Goal: Task Accomplishment & Management: Manage account settings

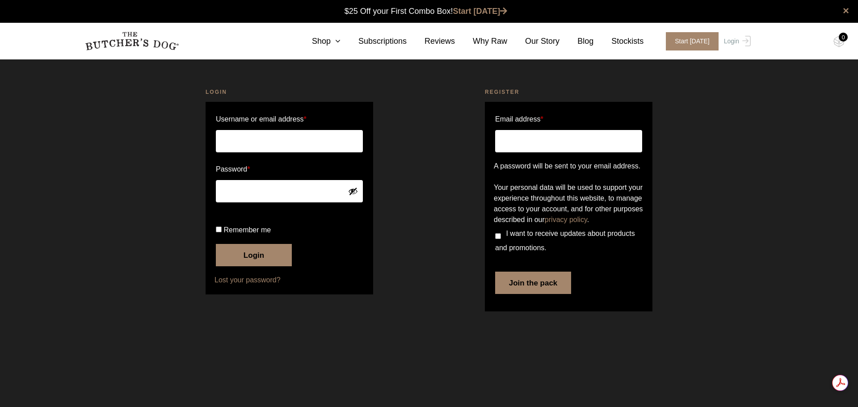
type input "julie.m.gray@hotmail.com"
click at [244, 266] on button "Login" at bounding box center [254, 255] width 76 height 22
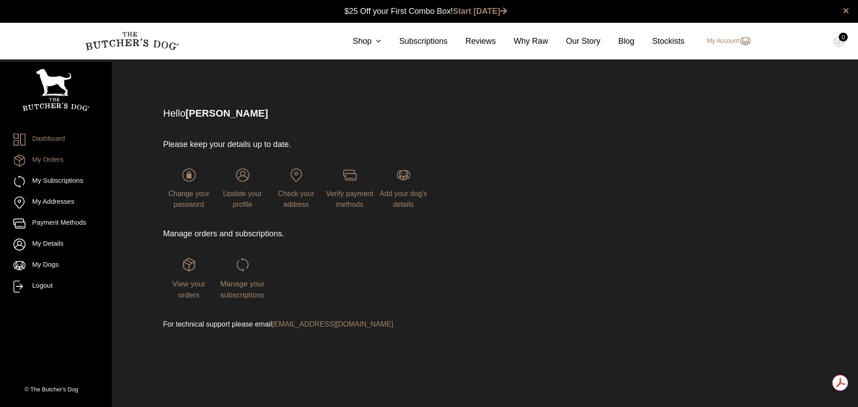
click at [52, 160] on link "My Orders" at bounding box center [55, 161] width 85 height 12
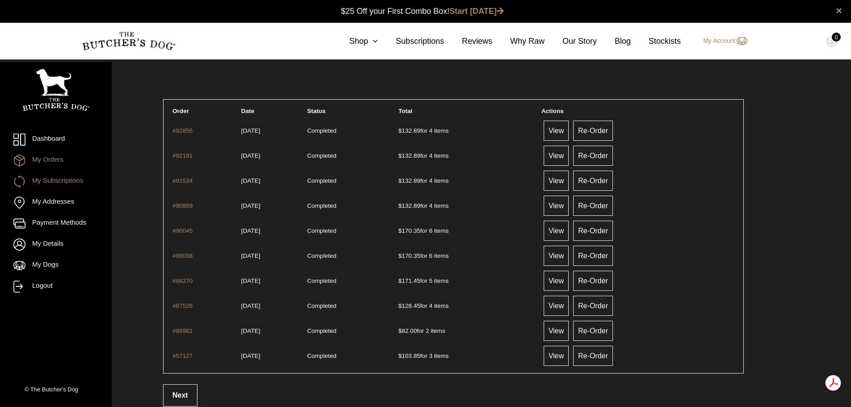
click at [52, 183] on link "My Subscriptions" at bounding box center [55, 182] width 85 height 12
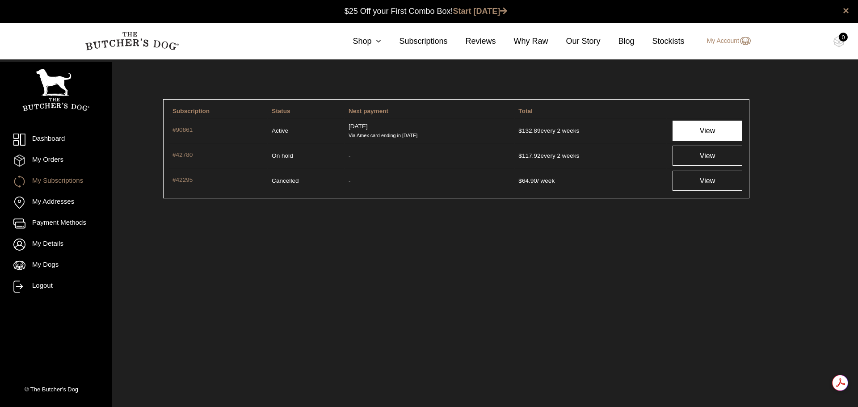
click at [698, 134] on link "View" at bounding box center [707, 131] width 70 height 20
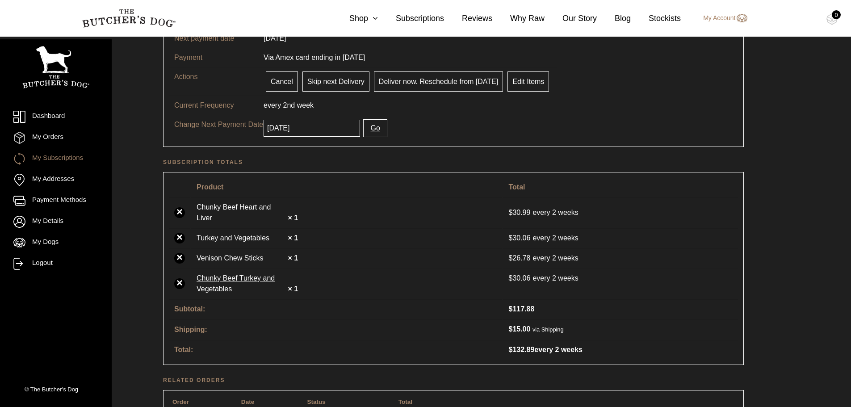
scroll to position [179, 0]
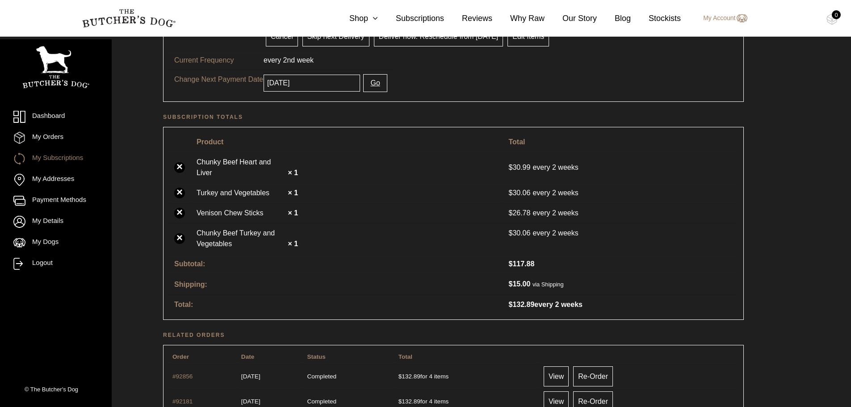
click at [181, 233] on link "×" at bounding box center [179, 238] width 11 height 11
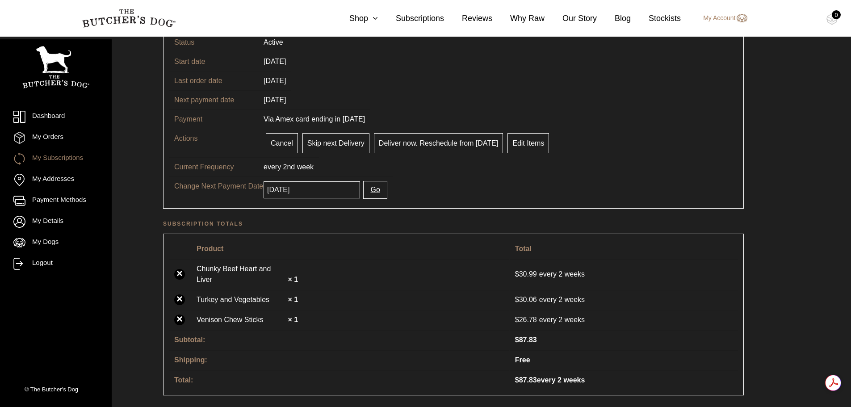
scroll to position [179, 0]
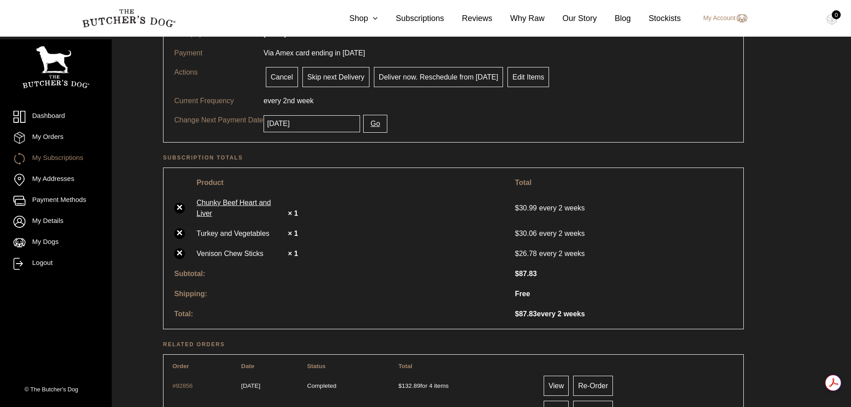
click at [264, 205] on link "Chunky Beef Heart and Liver" at bounding box center [241, 207] width 89 height 21
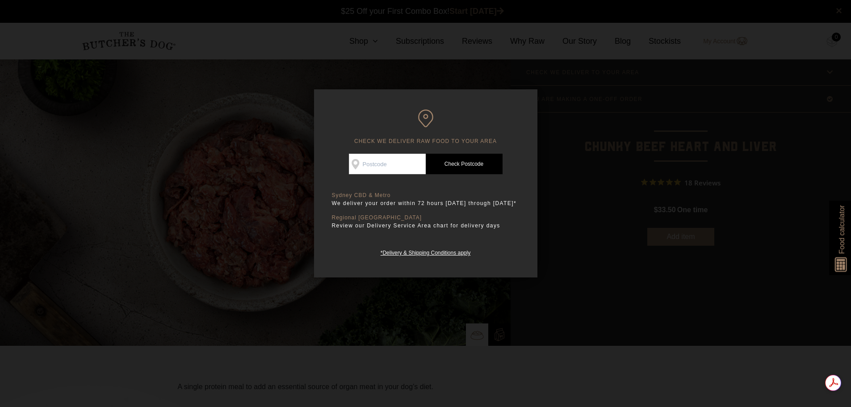
click at [384, 159] on input "Check Availability At" at bounding box center [387, 164] width 77 height 21
type input "2110"
click at [457, 166] on link "Check Postcode" at bounding box center [464, 164] width 77 height 21
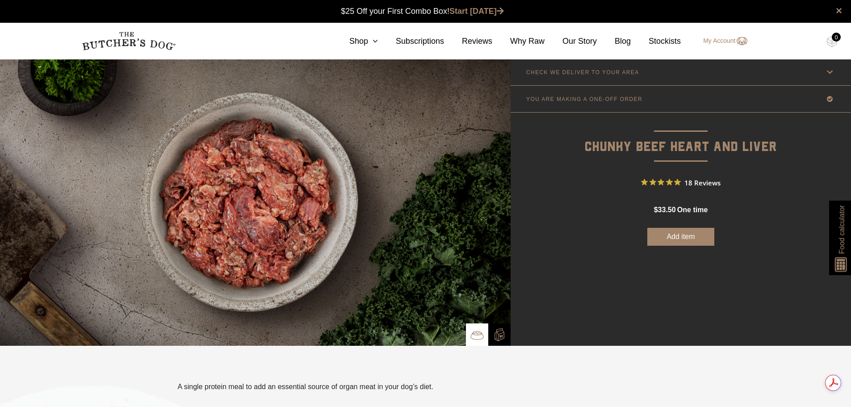
click at [684, 239] on button "Add item" at bounding box center [680, 237] width 67 height 18
click at [408, 42] on link "Subscriptions" at bounding box center [411, 41] width 66 height 12
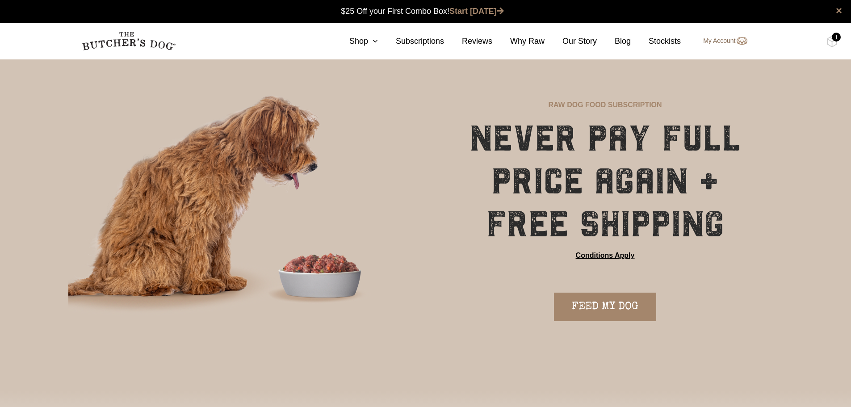
click at [729, 44] on link "My Account" at bounding box center [720, 41] width 53 height 11
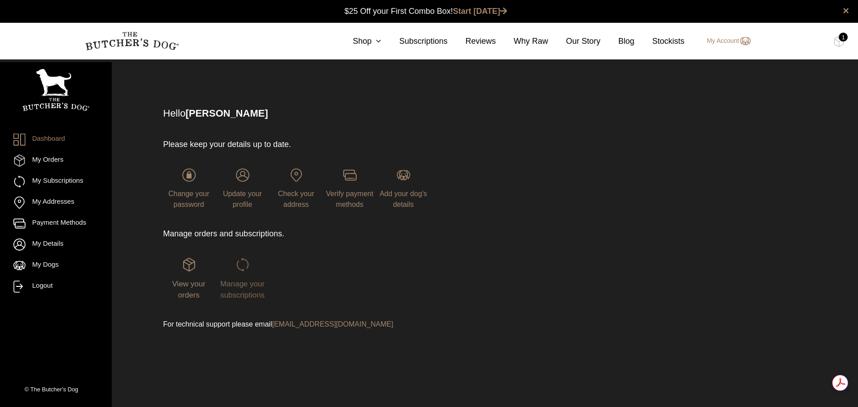
click at [233, 286] on span "Manage your subscriptions" at bounding box center [242, 290] width 44 height 20
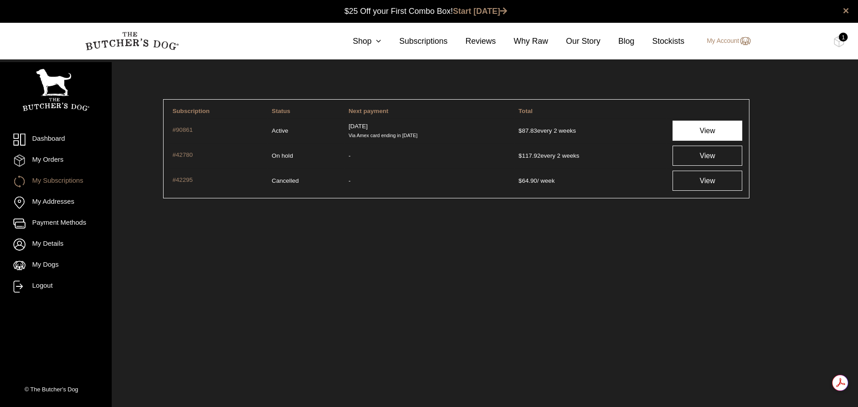
click at [712, 136] on link "View" at bounding box center [707, 131] width 70 height 20
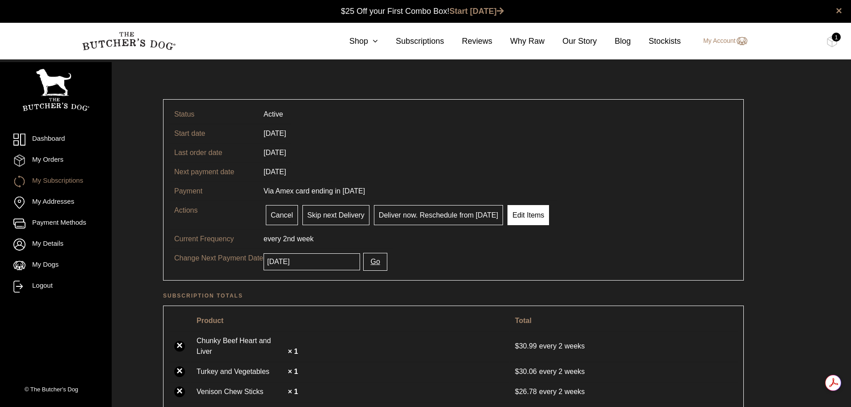
click at [529, 215] on link "Edit Items" at bounding box center [529, 215] width 42 height 20
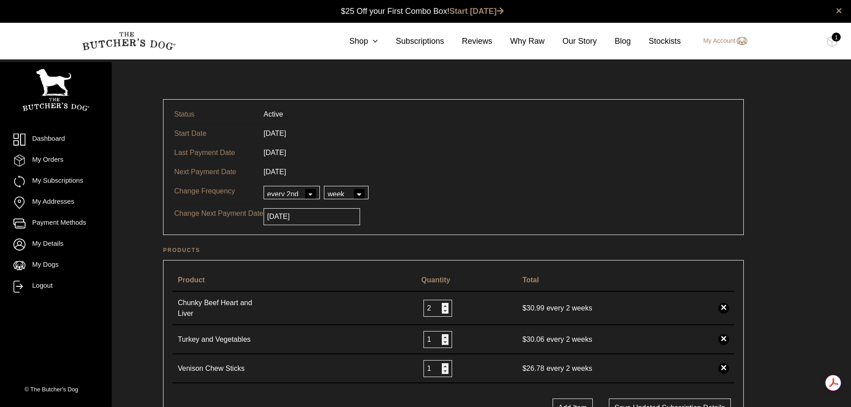
type input "2"
click at [445, 302] on input "2" at bounding box center [438, 308] width 29 height 17
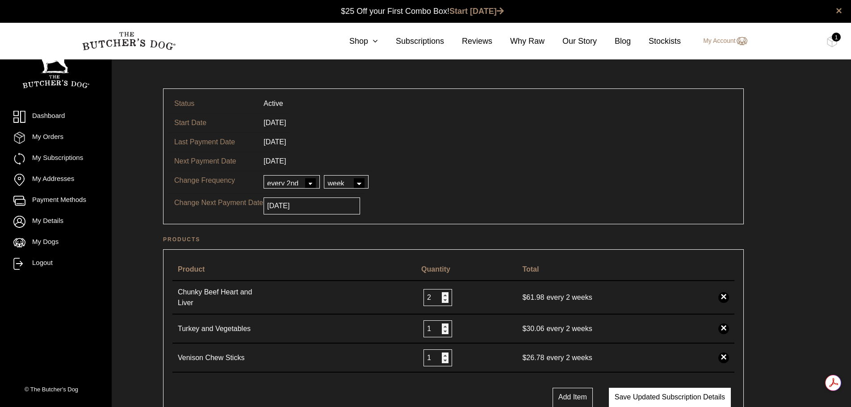
scroll to position [89, 0]
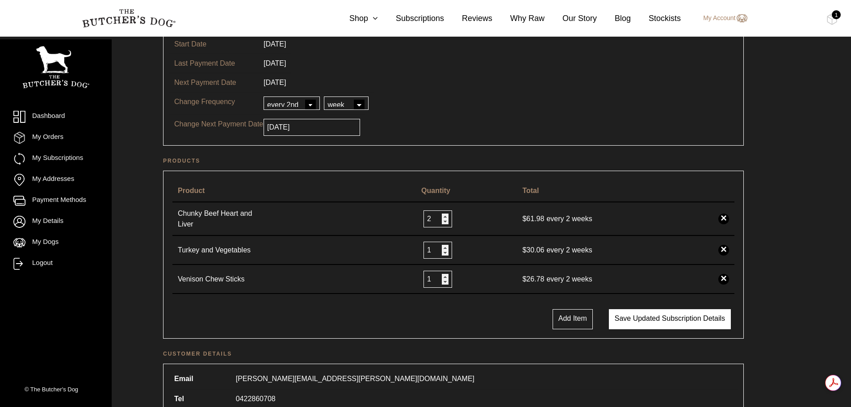
click at [638, 319] on button "Save updated subscription details" at bounding box center [670, 319] width 122 height 20
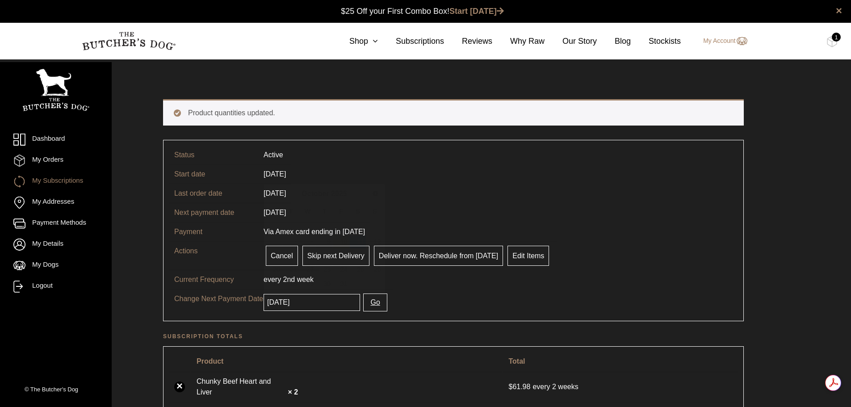
click at [321, 306] on input "2025-10-11" at bounding box center [312, 302] width 97 height 17
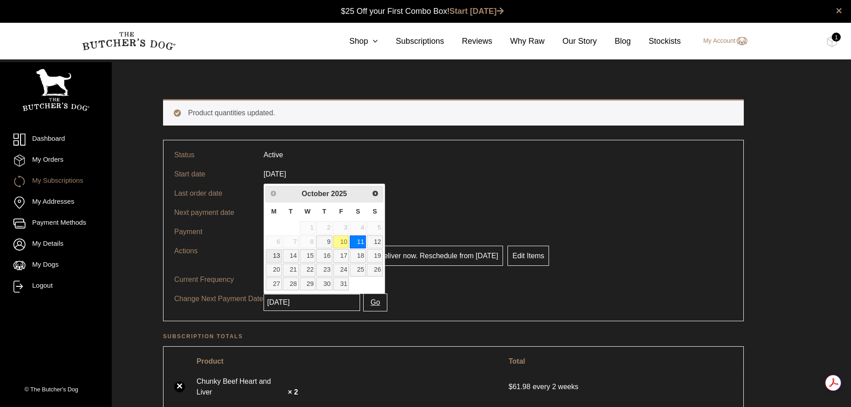
click at [278, 259] on link "13" at bounding box center [274, 255] width 16 height 13
type input "2025-10-13"
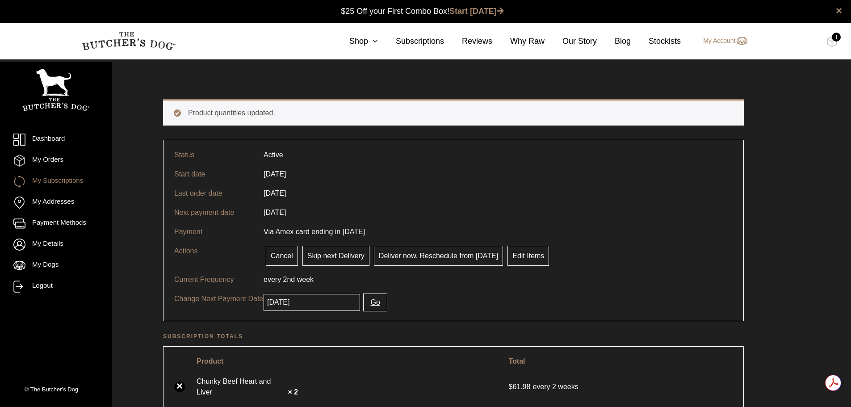
click at [373, 307] on button "Go" at bounding box center [375, 303] width 24 height 18
click at [370, 306] on button "Go" at bounding box center [375, 303] width 24 height 18
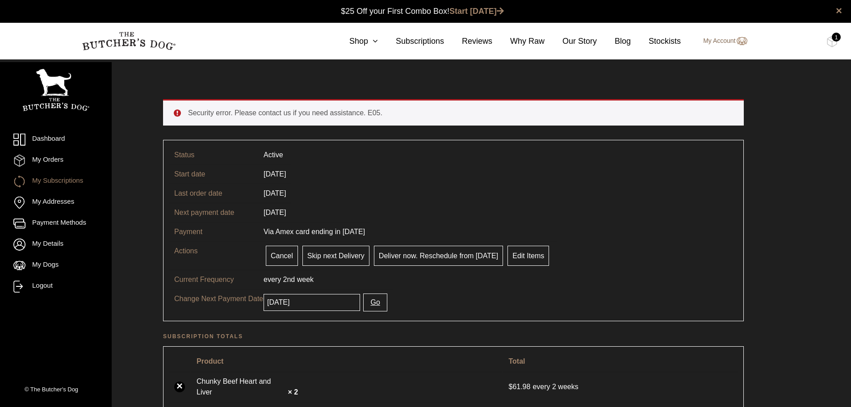
click at [735, 44] on link "My Account" at bounding box center [720, 41] width 53 height 11
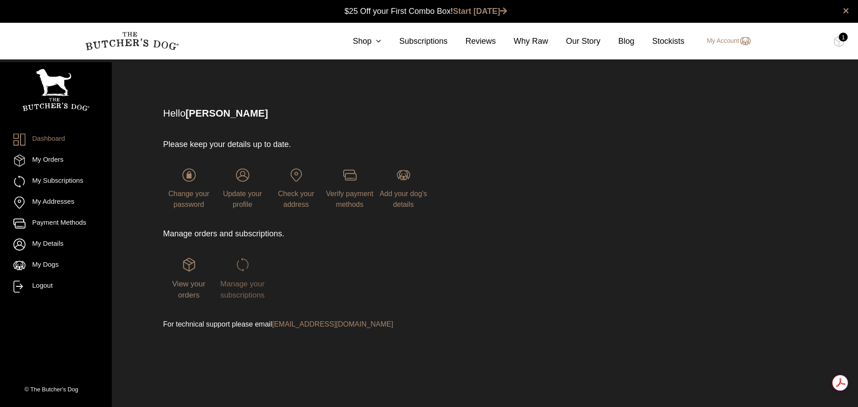
click at [228, 286] on span "Manage your subscriptions" at bounding box center [242, 290] width 44 height 20
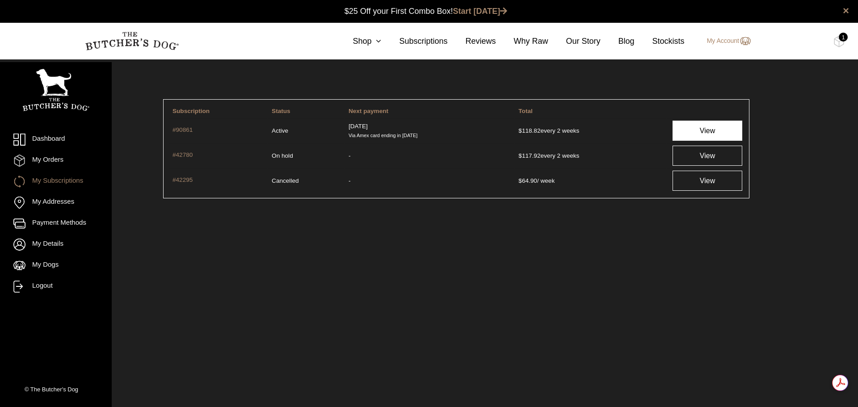
click at [692, 134] on link "View" at bounding box center [707, 131] width 70 height 20
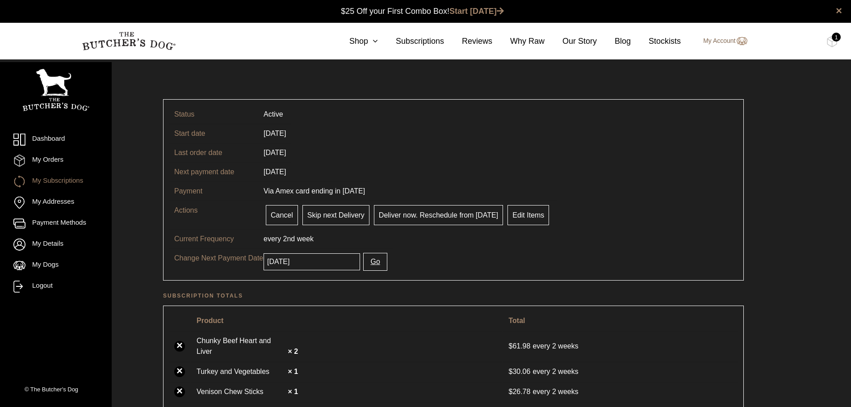
click at [720, 42] on link "My Account" at bounding box center [720, 41] width 53 height 11
